Goal: Information Seeking & Learning: Check status

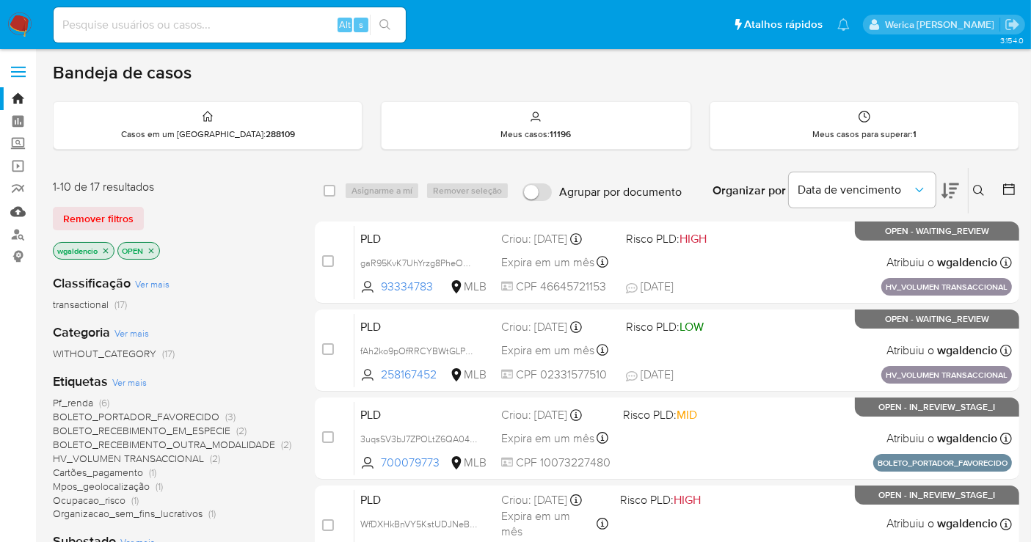
click at [12, 212] on link "Mulan" at bounding box center [87, 211] width 175 height 23
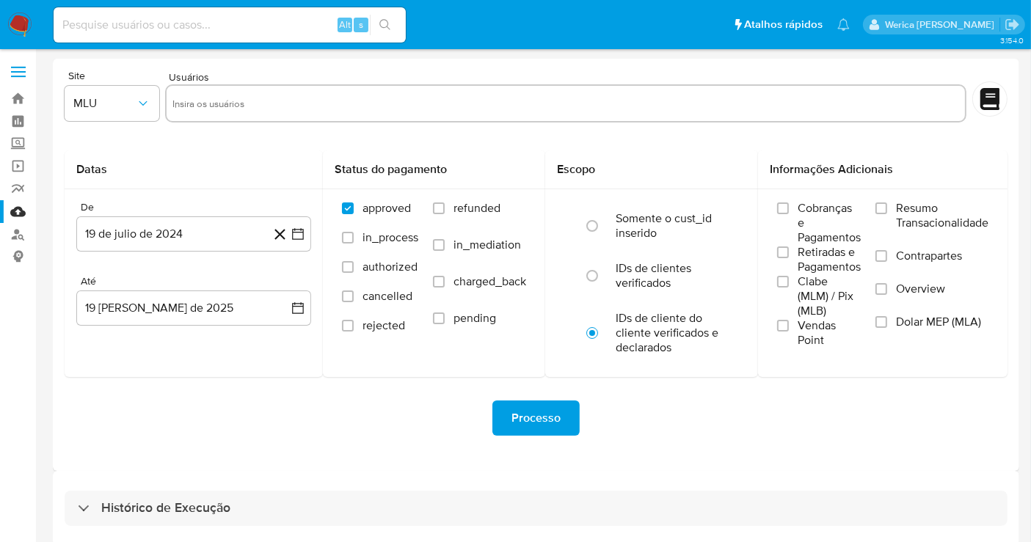
scroll to position [12, 0]
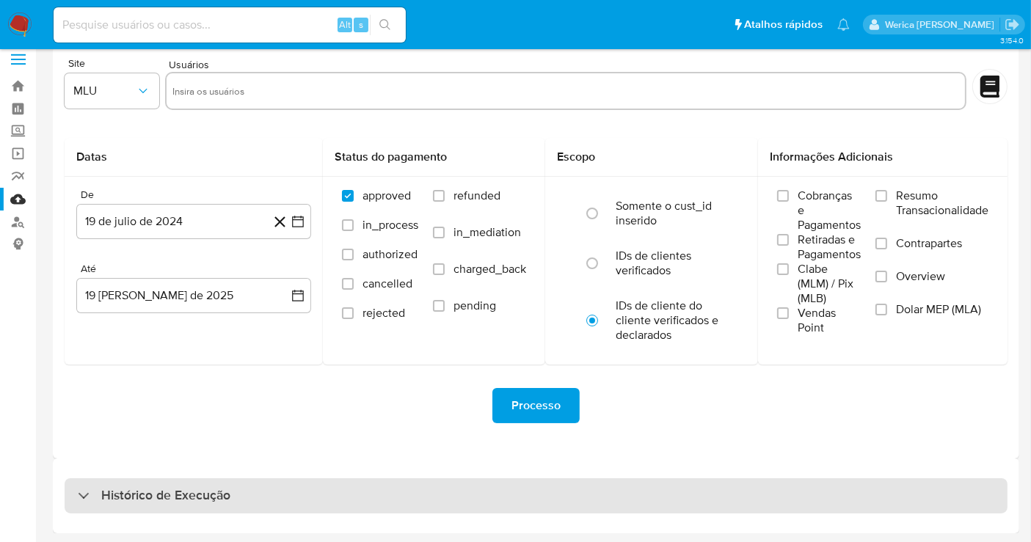
click at [784, 489] on div "Histórico de Execução" at bounding box center [536, 495] width 943 height 35
select select "10"
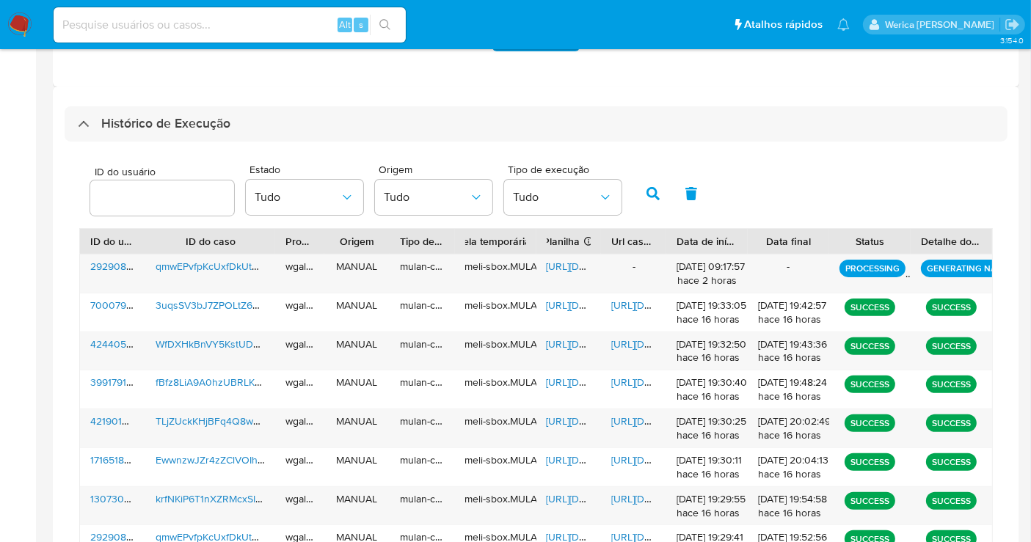
scroll to position [382, 0]
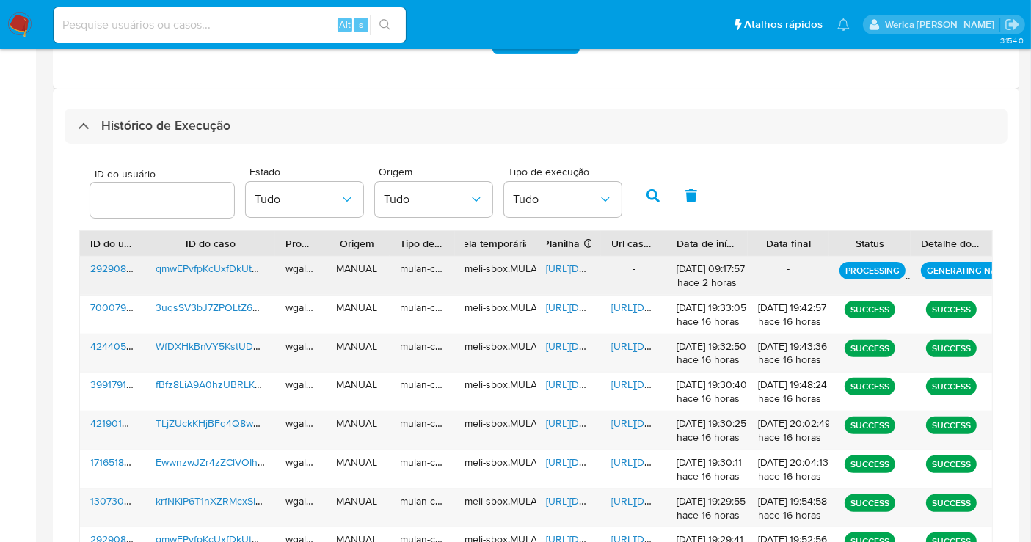
click at [97, 268] on span "292908343" at bounding box center [117, 268] width 54 height 15
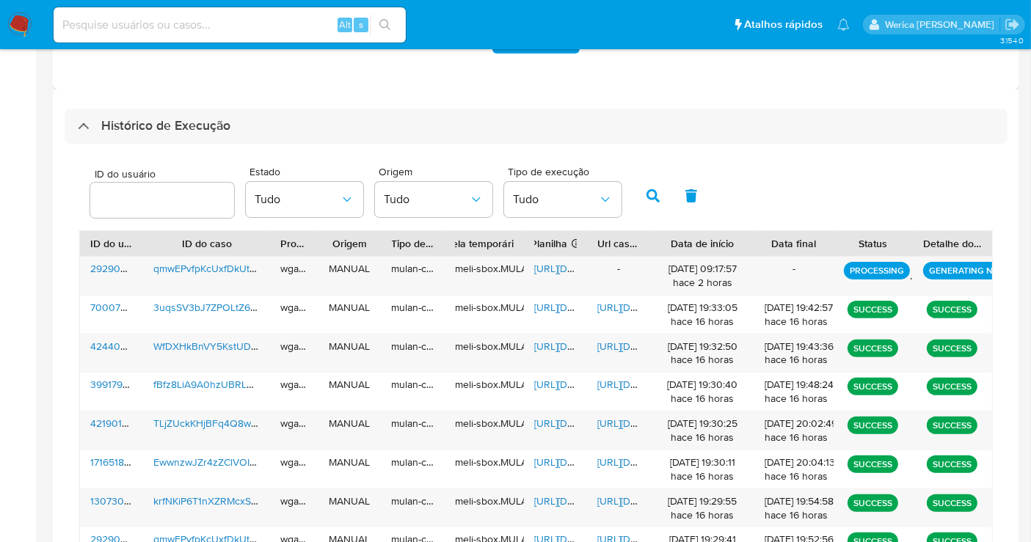
drag, startPoint x: 751, startPoint y: 249, endPoint x: 781, endPoint y: 244, distance: 30.5
click at [781, 244] on div "ID do usuário ID do caso Proprietário Origem Tipo de execução Tabela temporária…" at bounding box center [536, 243] width 912 height 25
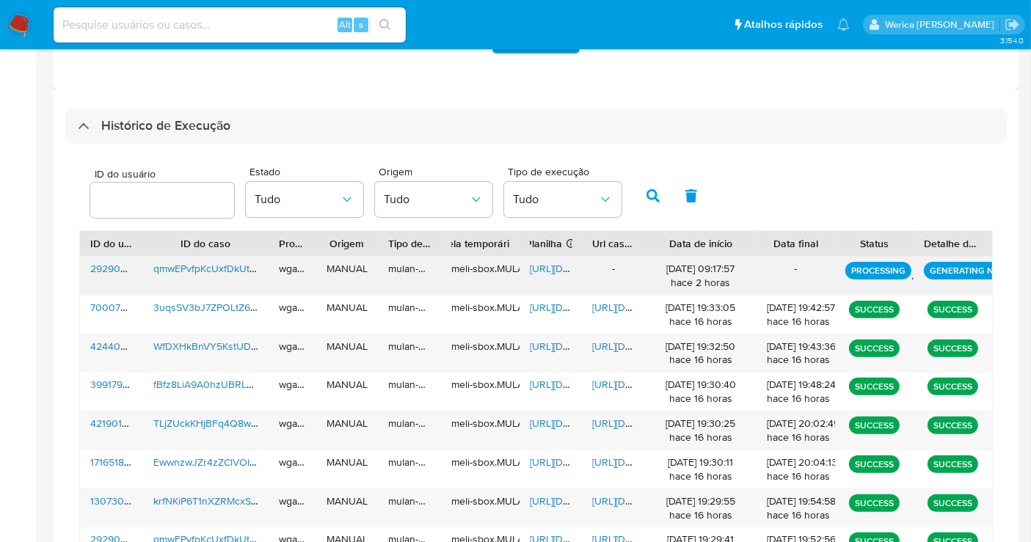
drag, startPoint x: 710, startPoint y: 268, endPoint x: 734, endPoint y: 266, distance: 23.5
click at [734, 266] on div "19/08/2025 09:17:57 hace 2 horas" at bounding box center [700, 276] width 91 height 28
click at [811, 181] on div "ID do usuário Estado Tudo Origem Tudo Tipo de execução Tudo" at bounding box center [536, 194] width 914 height 72
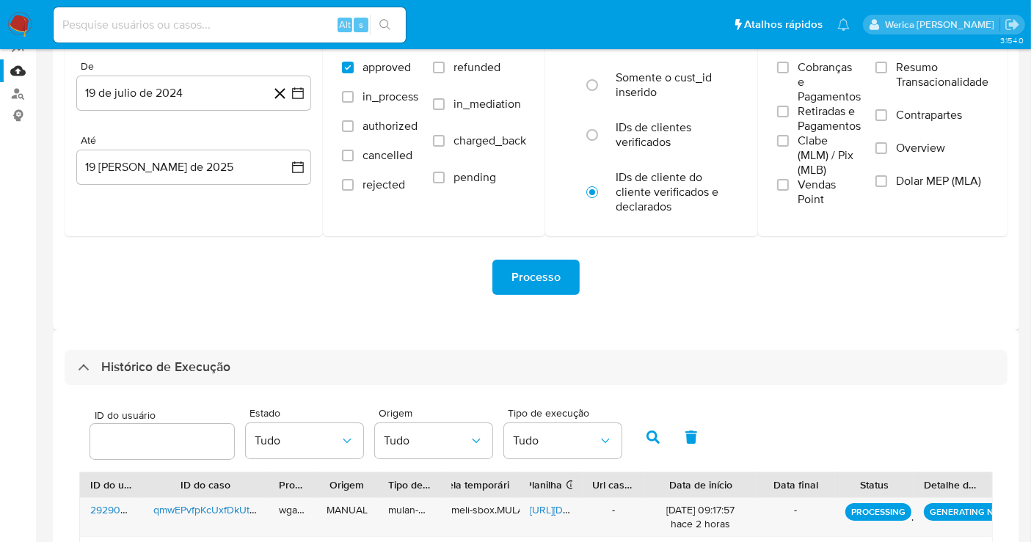
scroll to position [140, 0]
click at [900, 285] on div "Processo" at bounding box center [536, 277] width 943 height 35
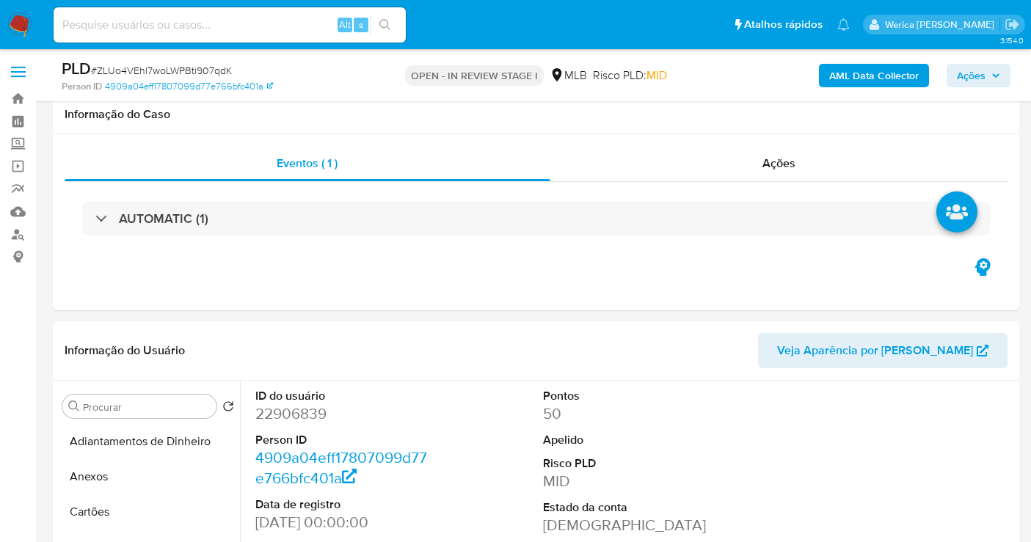
select select "10"
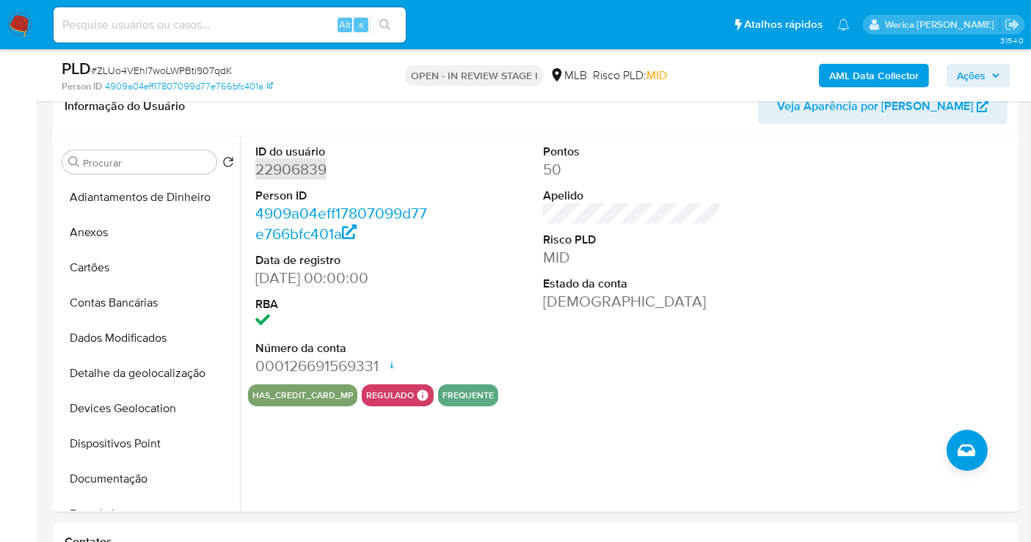
scroll to position [244, 0]
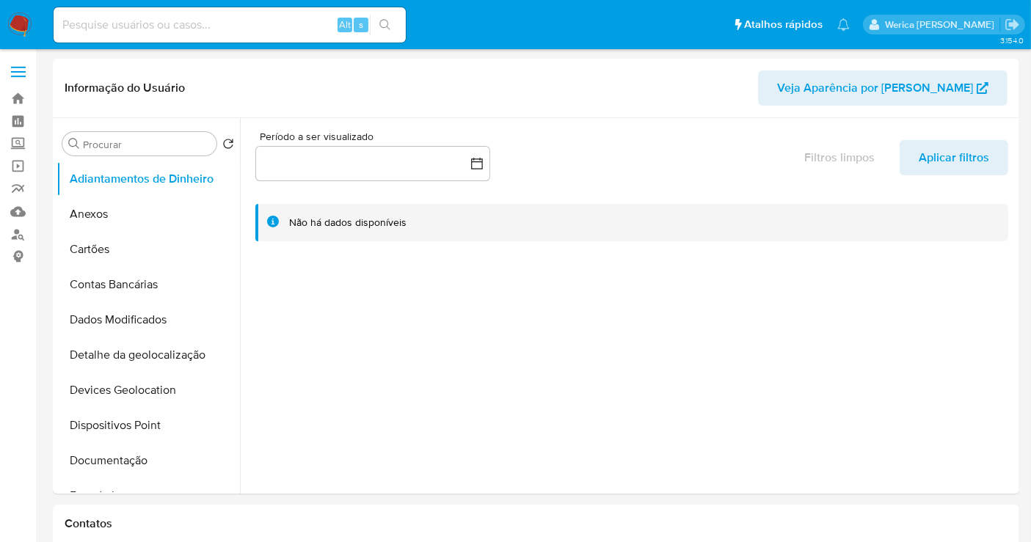
select select "10"
click at [659, 360] on div at bounding box center [628, 306] width 776 height 376
